Goal: Understand process/instructions: Learn how to perform a task or action

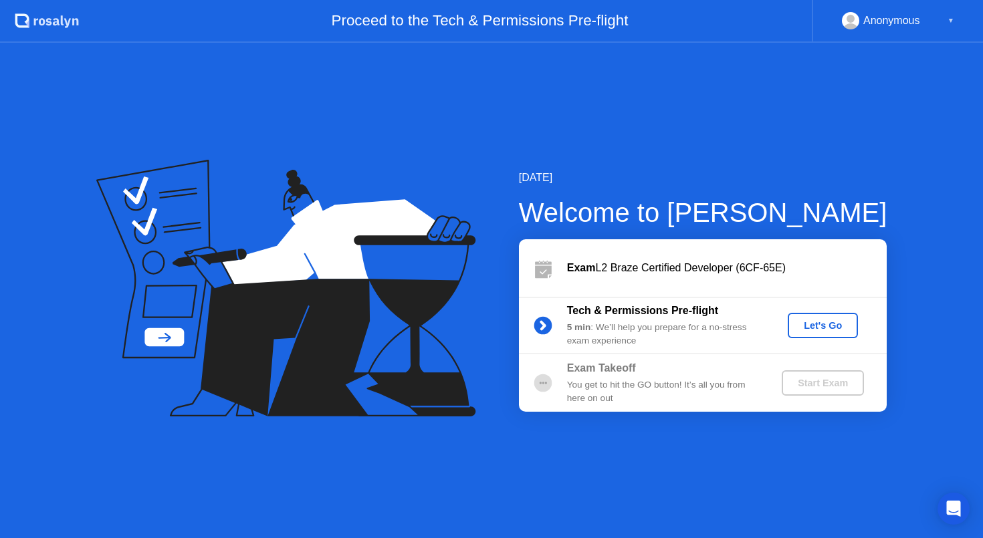
click at [829, 328] on div "Let's Go" at bounding box center [823, 325] width 60 height 11
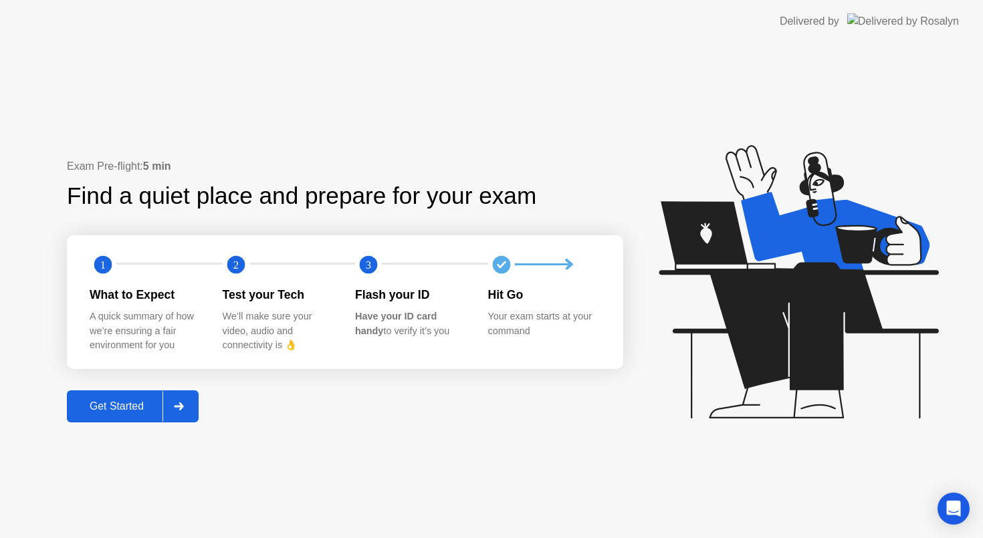
click at [110, 419] on button "Get Started" at bounding box center [133, 407] width 132 height 32
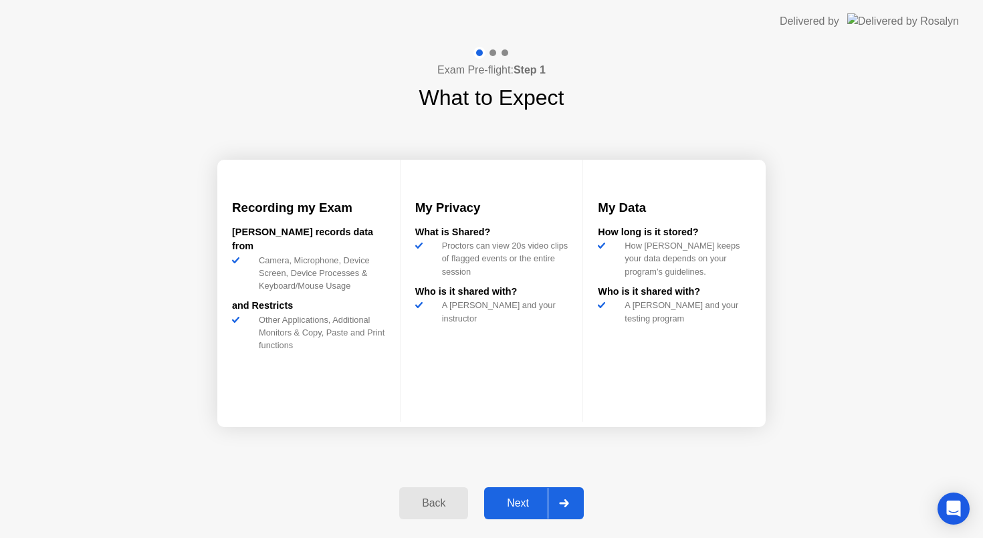
click at [514, 512] on button "Next" at bounding box center [534, 503] width 100 height 32
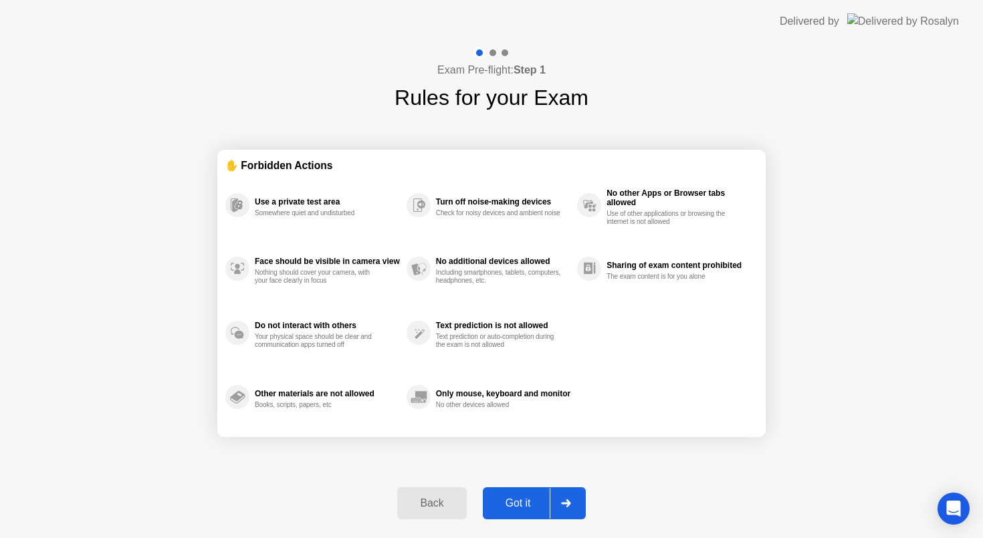
click at [522, 506] on div "Got it" at bounding box center [518, 504] width 63 height 12
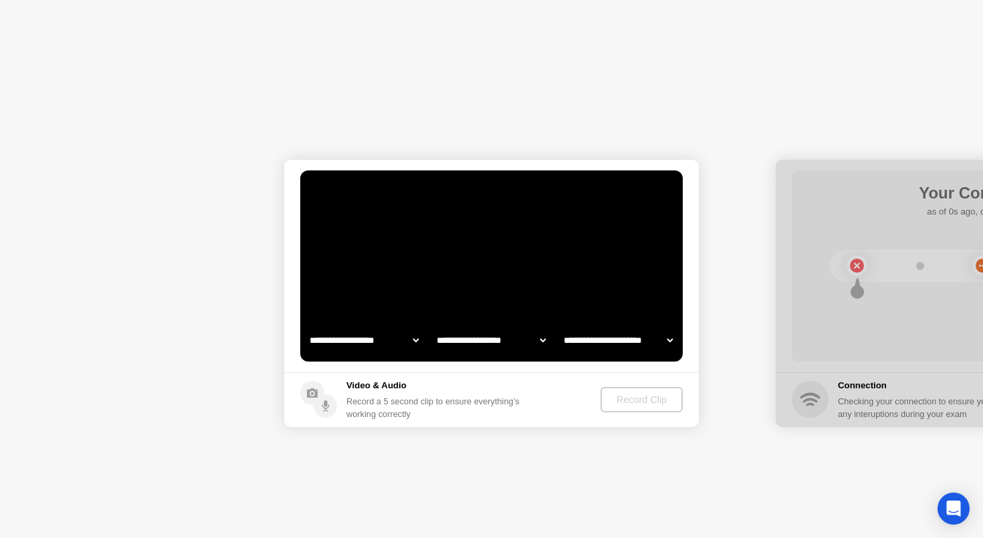
select select "**********"
select select "*******"
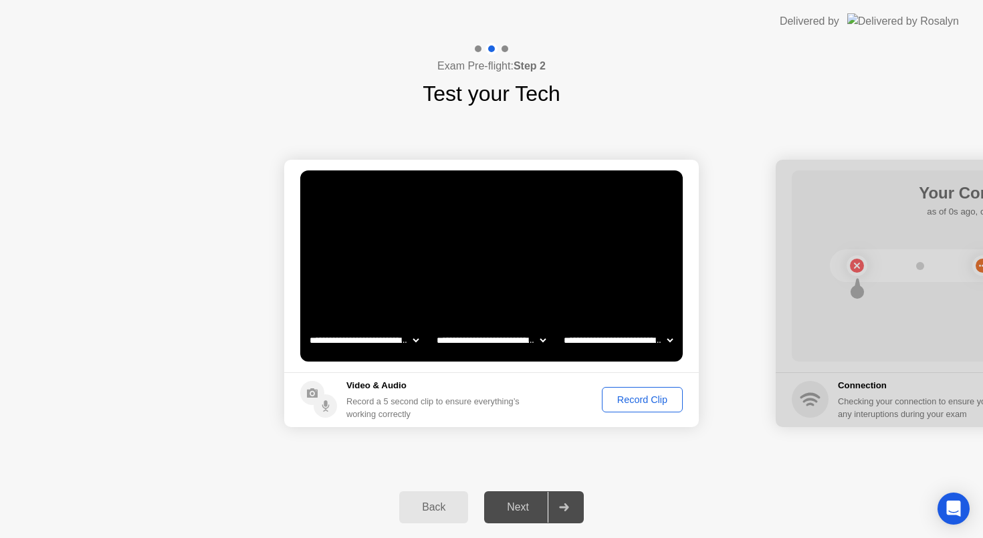
click at [644, 405] on div "Record Clip" at bounding box center [643, 400] width 72 height 11
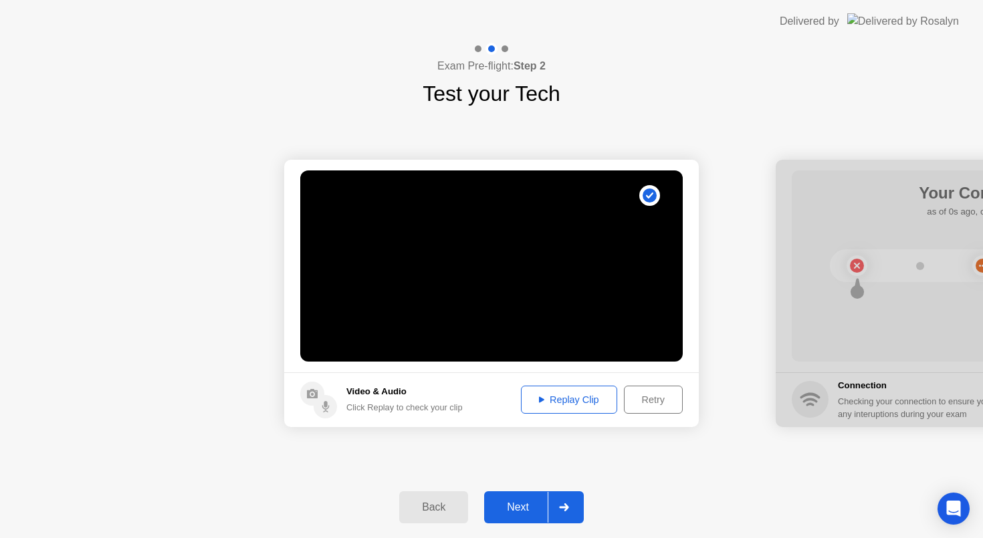
click at [567, 397] on div "Replay Clip" at bounding box center [569, 400] width 87 height 11
click at [520, 518] on button "Next" at bounding box center [534, 508] width 100 height 32
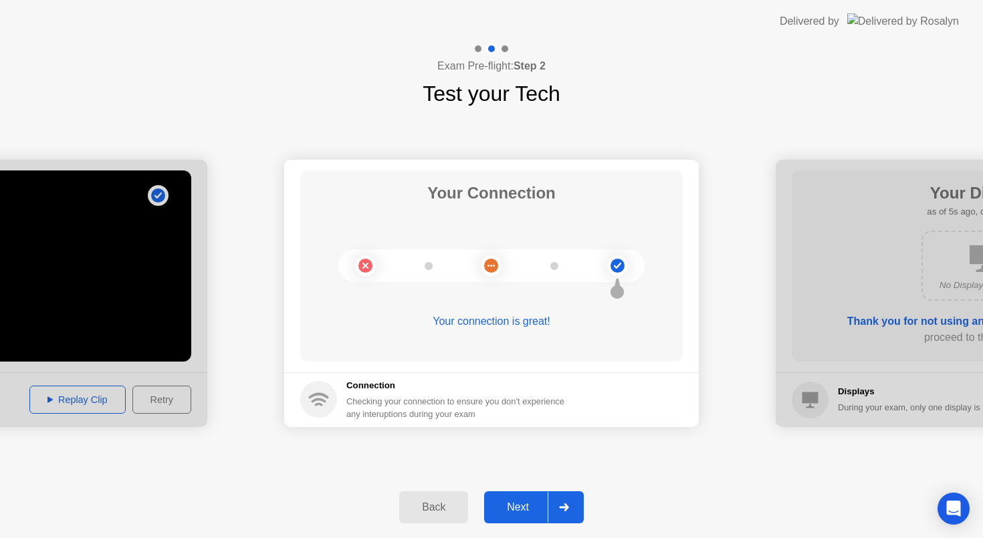
click at [512, 515] on button "Next" at bounding box center [534, 508] width 100 height 32
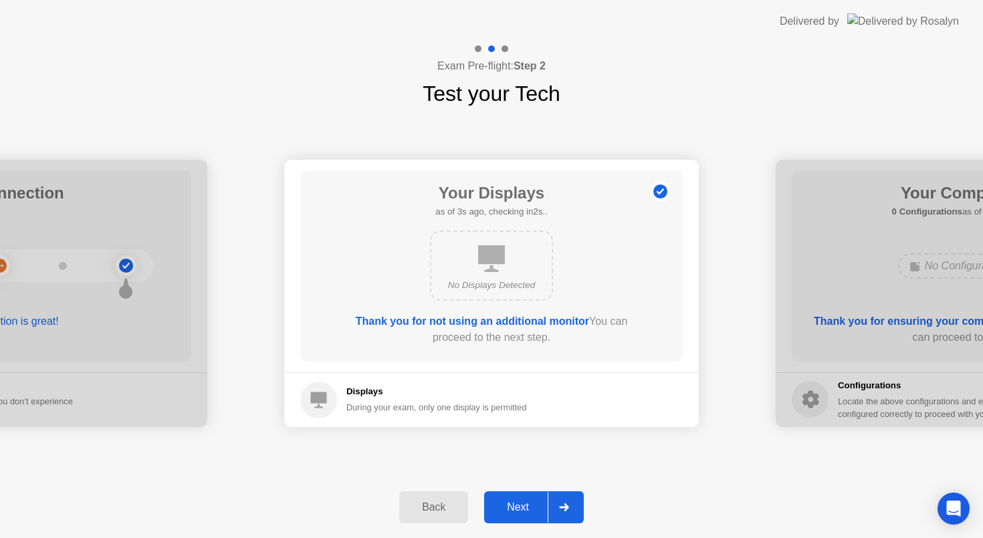
click at [512, 511] on div "Next" at bounding box center [518, 508] width 60 height 12
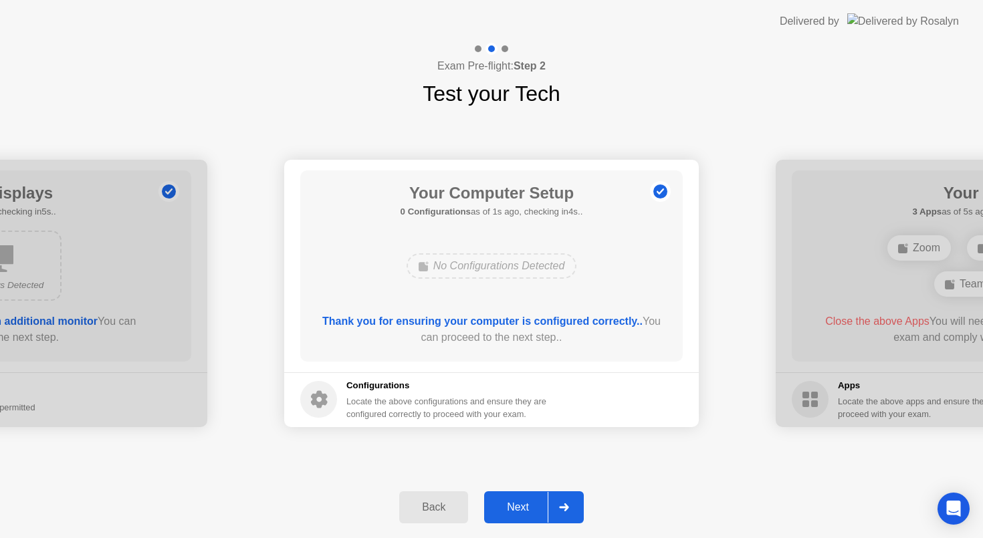
click at [512, 511] on div "Next" at bounding box center [518, 508] width 60 height 12
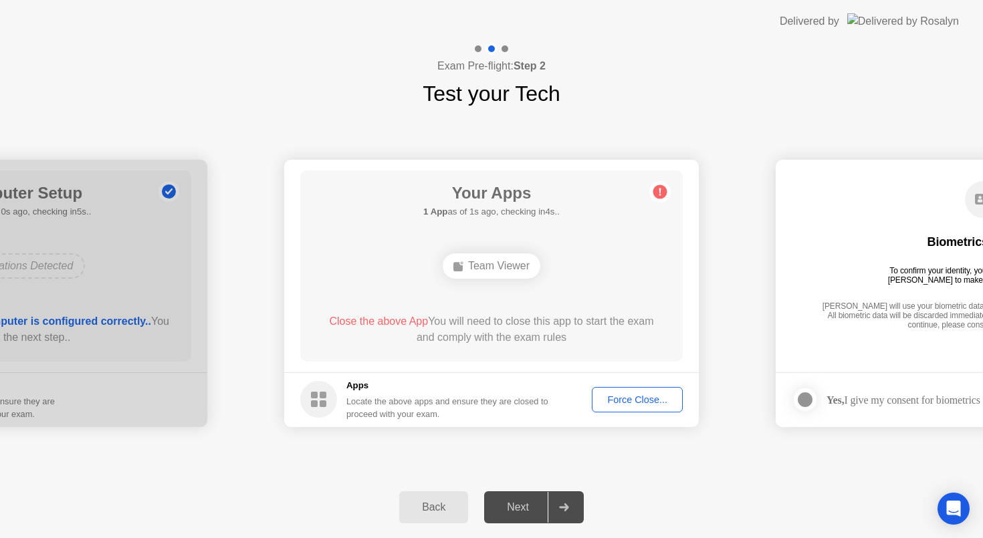
click at [638, 404] on div "Force Close..." at bounding box center [637, 400] width 82 height 11
click at [621, 396] on div "Force Close..." at bounding box center [637, 400] width 82 height 11
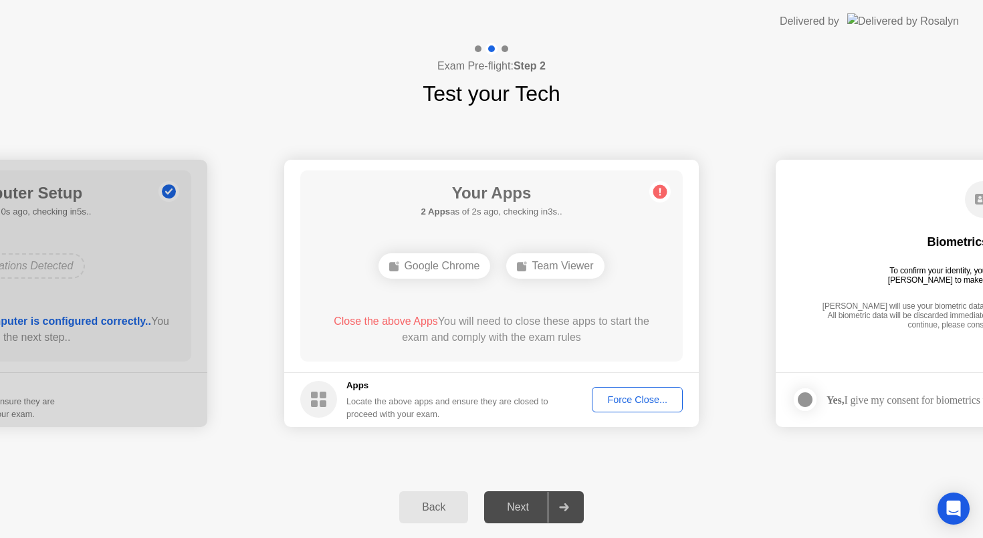
click at [616, 399] on div "Force Close..." at bounding box center [637, 400] width 82 height 11
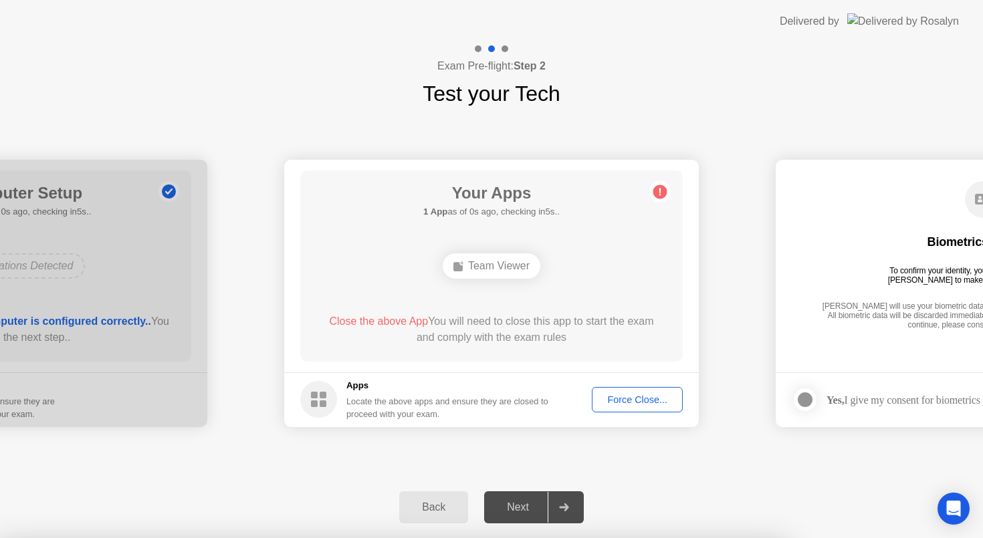
click at [508, 510] on div "Next" at bounding box center [518, 508] width 60 height 12
click at [622, 403] on div "Force Close..." at bounding box center [637, 400] width 82 height 11
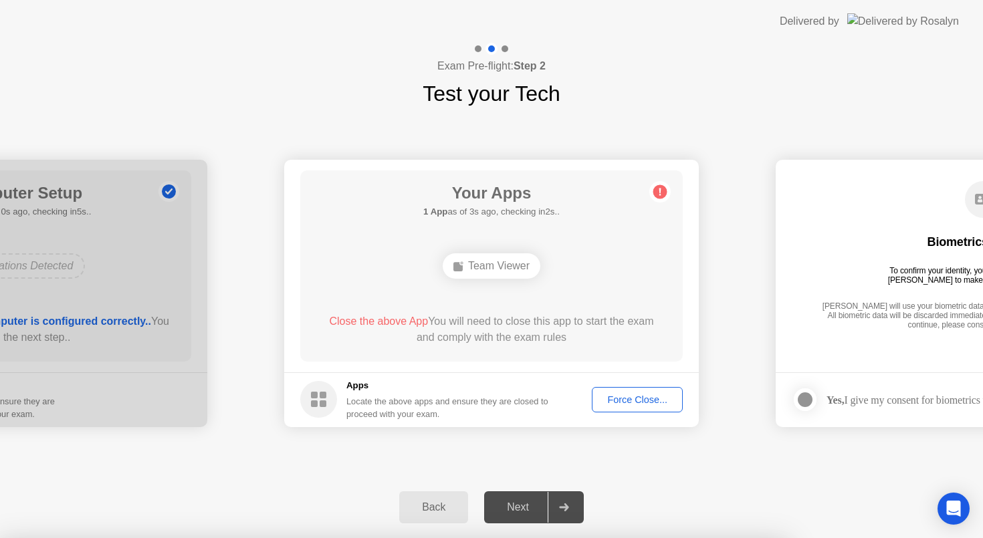
click at [512, 269] on div "Team Viewer" at bounding box center [492, 265] width 98 height 25
click at [621, 397] on div "Force Close..." at bounding box center [637, 400] width 82 height 11
